Goal: Navigation & Orientation: Find specific page/section

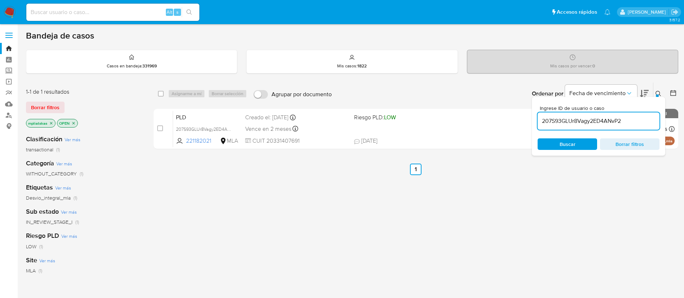
click at [13, 12] on img at bounding box center [10, 12] width 12 height 12
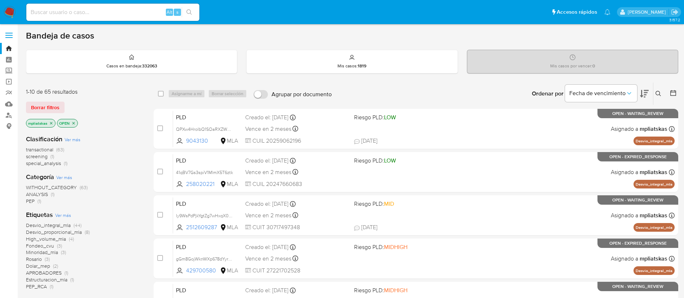
click at [6, 13] on img at bounding box center [10, 12] width 12 height 12
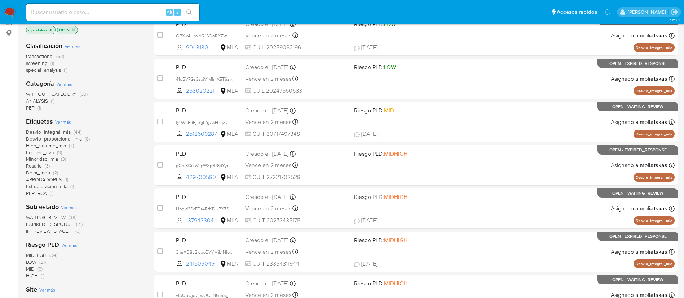
scroll to position [108, 0]
